Goal: Task Accomplishment & Management: Use online tool/utility

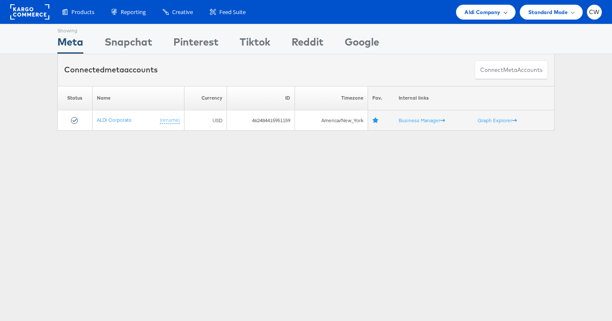
click at [489, 17] on div "Aldi Company" at bounding box center [485, 12] width 59 height 15
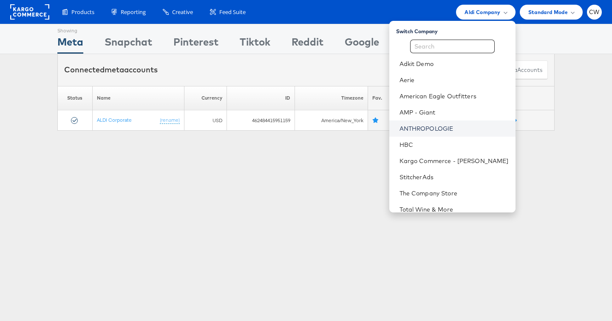
scroll to position [27, 0]
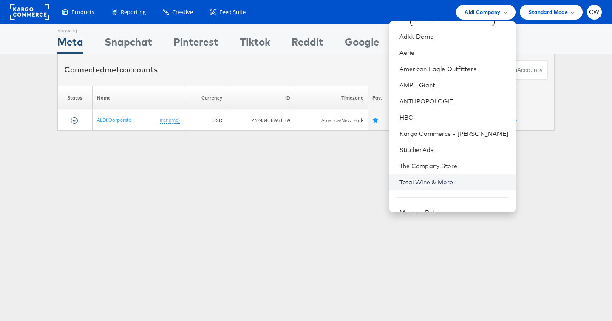
click at [447, 183] on link "Total Wine & More" at bounding box center [454, 182] width 109 height 9
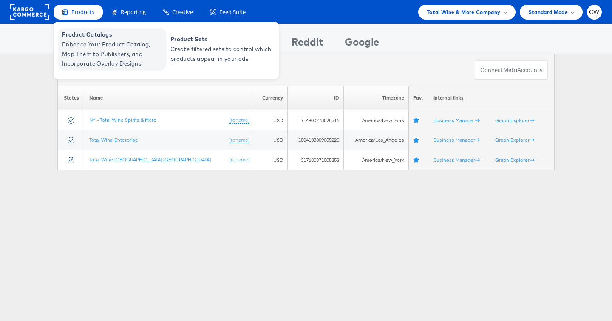
click at [90, 46] on span "Enhance Your Product Catalog, Map Them to Publishers, and Incorporate Overlay D…" at bounding box center [113, 54] width 102 height 29
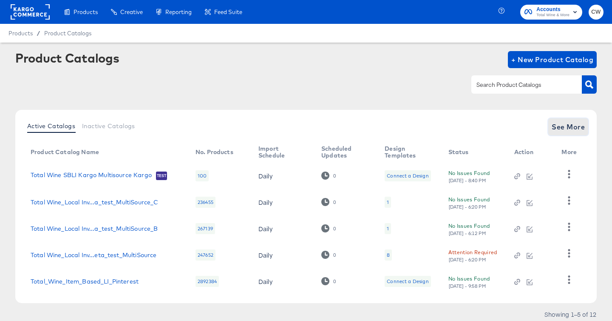
click at [586, 125] on button "See More" at bounding box center [568, 126] width 40 height 17
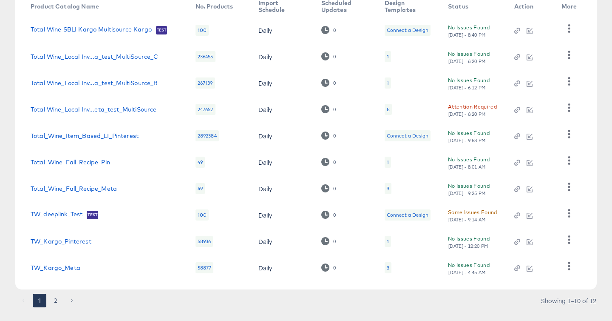
scroll to position [153, 0]
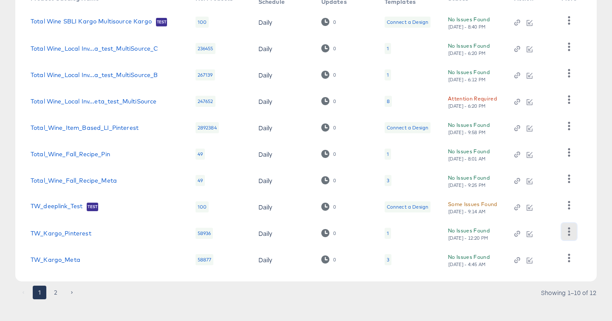
click at [571, 233] on icon "button" at bounding box center [569, 231] width 8 height 8
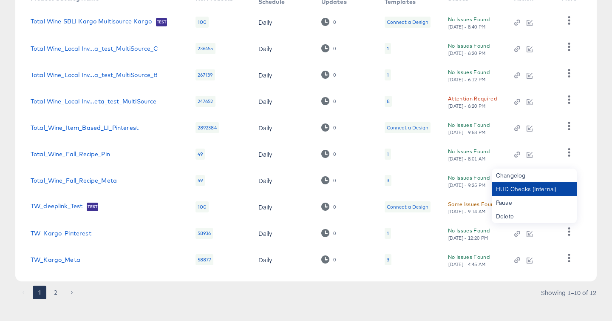
click at [540, 185] on div "HUD Checks (Internal)" at bounding box center [534, 189] width 85 height 14
click at [79, 231] on link "TW_Kargo_Pinterest" at bounding box center [61, 233] width 61 height 7
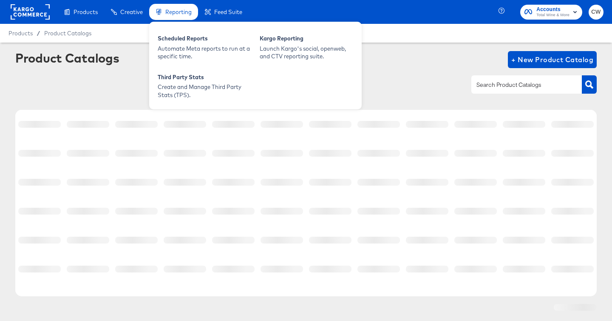
scroll to position [23, 0]
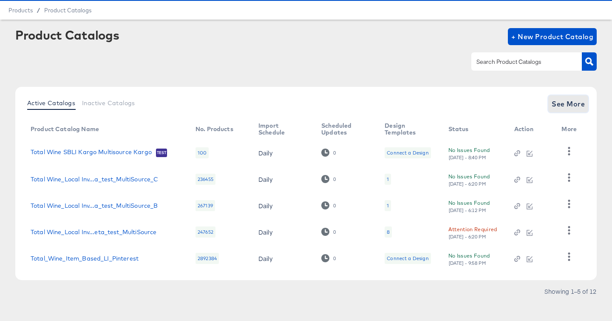
click at [574, 103] on span "See More" at bounding box center [568, 104] width 33 height 12
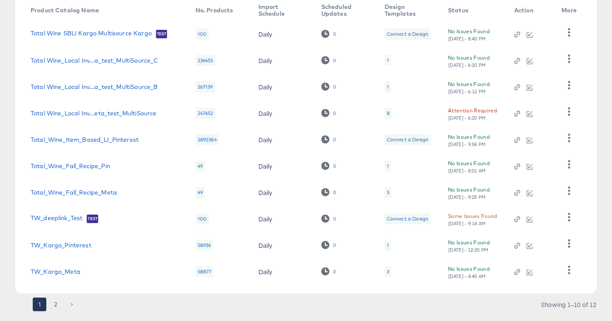
scroll to position [162, 0]
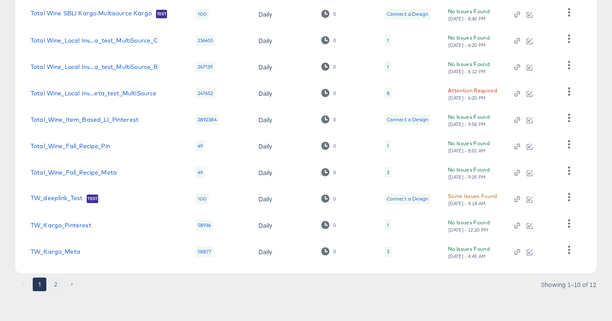
click at [57, 281] on button "2" at bounding box center [56, 284] width 14 height 14
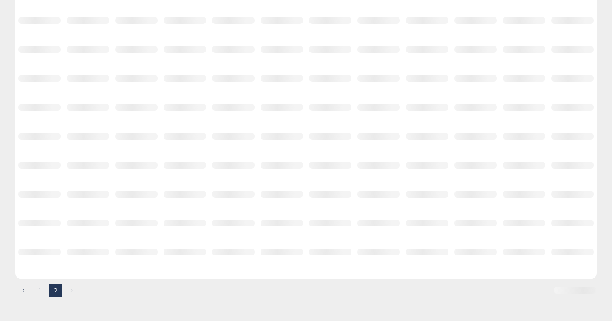
scroll to position [0, 0]
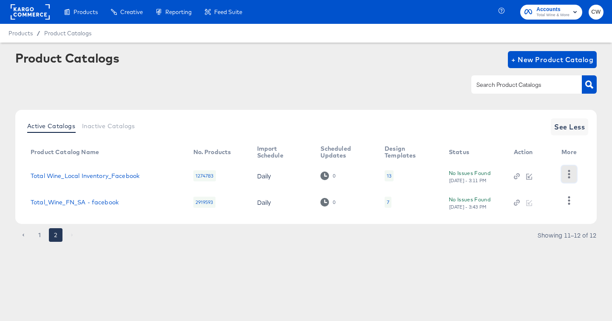
click at [571, 173] on icon "button" at bounding box center [569, 174] width 8 height 8
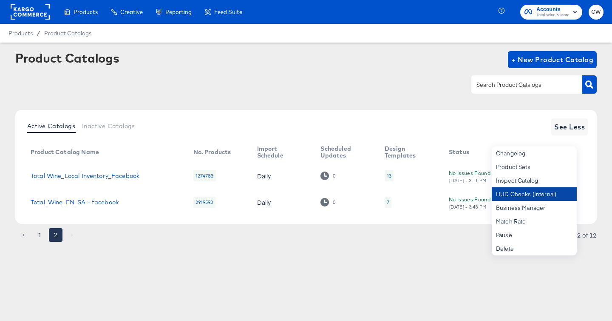
click at [552, 194] on div "HUD Checks (Internal)" at bounding box center [534, 194] width 85 height 14
